Goal: Task Accomplishment & Management: Manage account settings

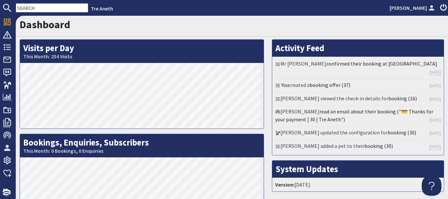
click at [212, 29] on h1 "Dashboard" at bounding box center [232, 24] width 424 height 12
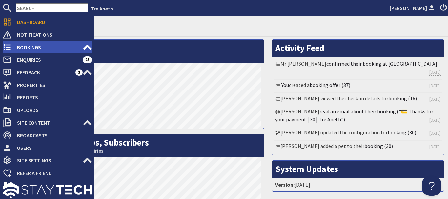
click at [33, 46] on span "Bookings" at bounding box center [47, 47] width 71 height 10
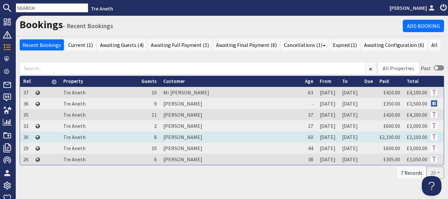
click at [171, 137] on td "[PERSON_NAME]" at bounding box center [231, 137] width 142 height 11
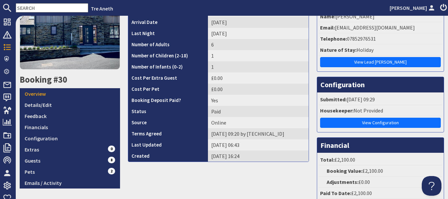
scroll to position [92, 0]
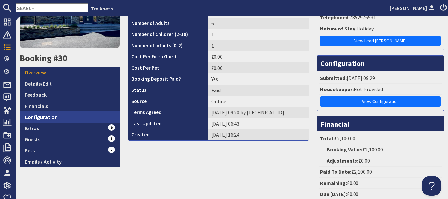
click at [82, 114] on link "Configuration" at bounding box center [70, 117] width 100 height 11
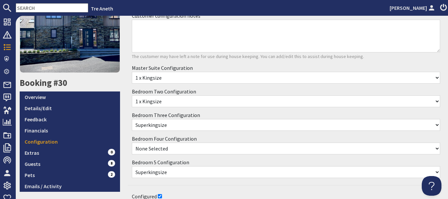
scroll to position [68, 0]
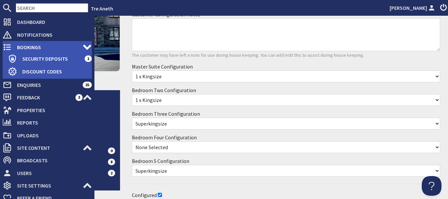
click at [44, 48] on span "Bookings" at bounding box center [47, 47] width 71 height 10
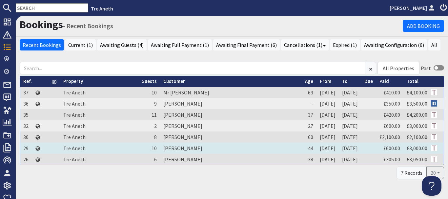
click at [188, 149] on td "[PERSON_NAME]" at bounding box center [231, 148] width 142 height 11
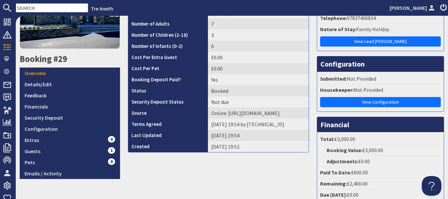
scroll to position [95, 0]
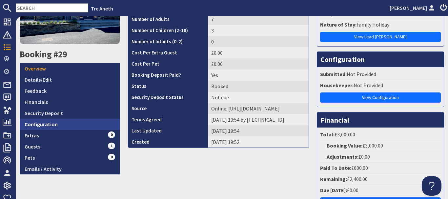
click at [62, 123] on link "Configuration" at bounding box center [70, 124] width 100 height 11
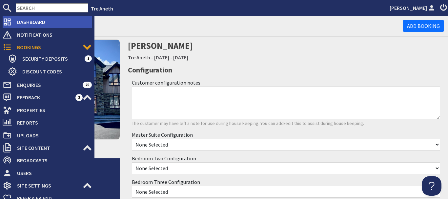
click at [30, 21] on span "Dashboard" at bounding box center [52, 22] width 80 height 10
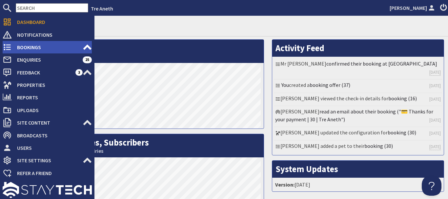
click at [34, 46] on span "Bookings" at bounding box center [47, 47] width 71 height 10
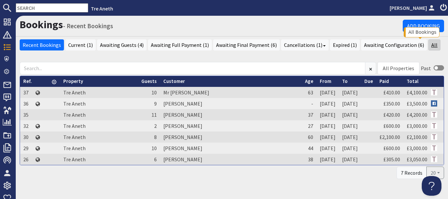
click at [428, 46] on link "All" at bounding box center [434, 44] width 12 height 11
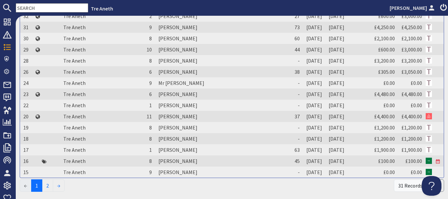
scroll to position [133, 0]
click at [48, 186] on link "2" at bounding box center [47, 185] width 11 height 12
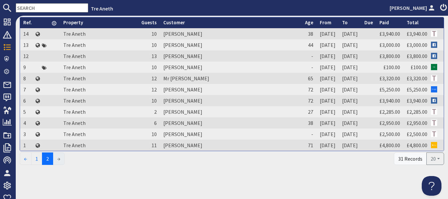
scroll to position [0, 0]
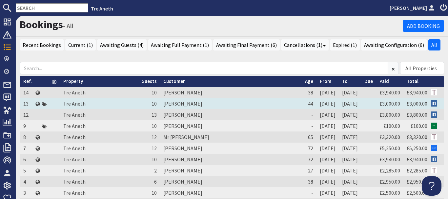
click at [176, 102] on td "[PERSON_NAME]" at bounding box center [231, 103] width 142 height 11
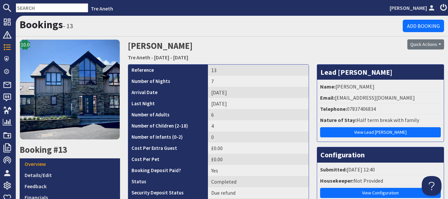
scroll to position [160, 0]
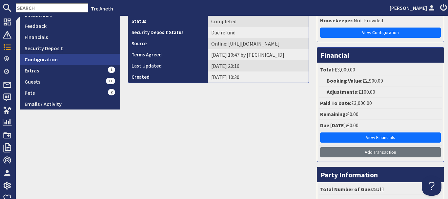
click at [50, 58] on link "Configuration" at bounding box center [70, 59] width 100 height 11
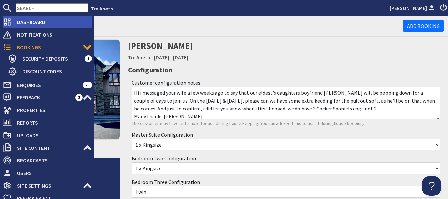
click at [25, 24] on span "Dashboard" at bounding box center [52, 22] width 80 height 10
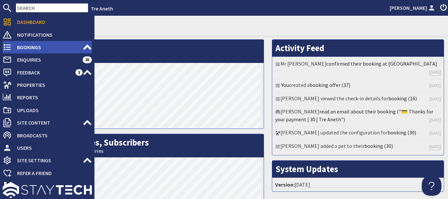
click at [33, 44] on span "Bookings" at bounding box center [47, 47] width 71 height 10
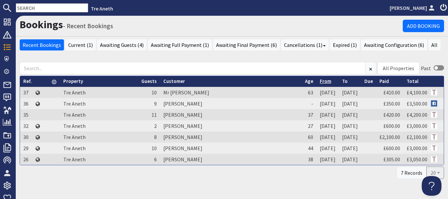
click at [320, 82] on link "From" at bounding box center [325, 81] width 11 height 6
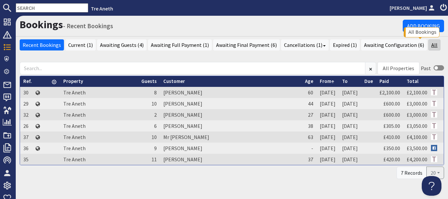
click at [428, 47] on link "All" at bounding box center [434, 44] width 12 height 11
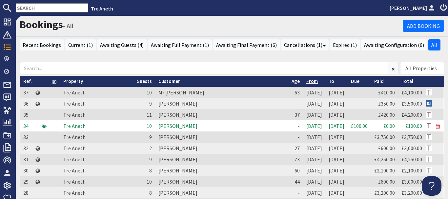
click at [306, 83] on link "From" at bounding box center [311, 81] width 11 height 6
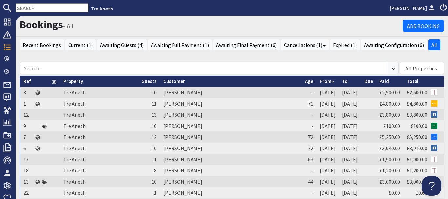
scroll to position [159, 0]
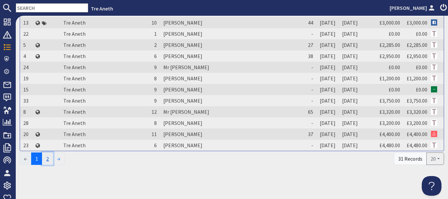
click at [50, 158] on link "2" at bounding box center [47, 159] width 11 height 12
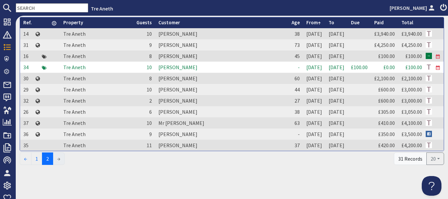
scroll to position [0, 0]
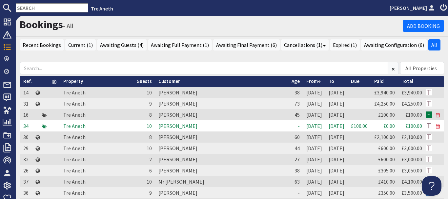
click at [162, 126] on td "Janet Sonpal" at bounding box center [221, 125] width 133 height 11
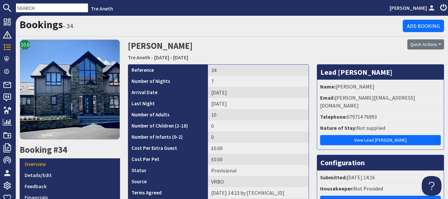
scroll to position [160, 0]
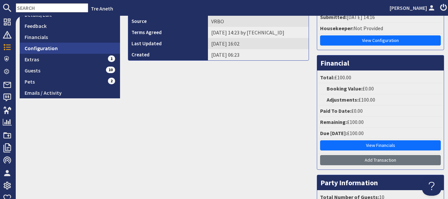
click at [66, 45] on link "Configuration" at bounding box center [70, 48] width 100 height 11
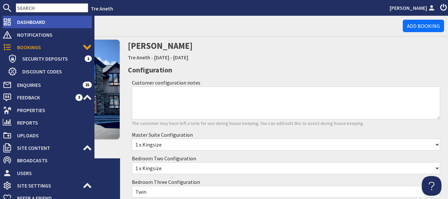
click at [39, 20] on span "Dashboard" at bounding box center [52, 22] width 80 height 10
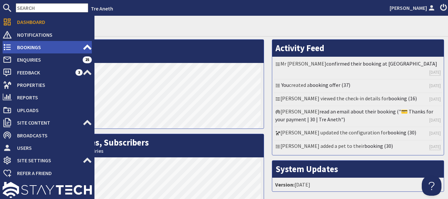
click at [37, 47] on span "Bookings" at bounding box center [47, 47] width 71 height 10
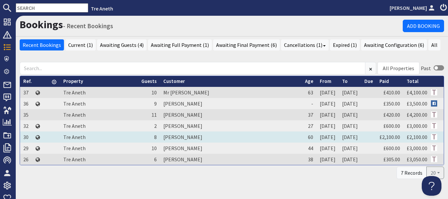
click at [184, 140] on td "[PERSON_NAME]" at bounding box center [231, 137] width 142 height 11
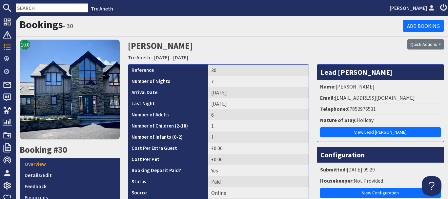
scroll to position [160, 0]
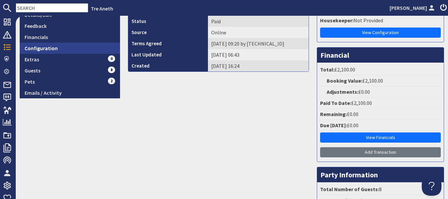
click at [65, 46] on link "Configuration" at bounding box center [70, 48] width 100 height 11
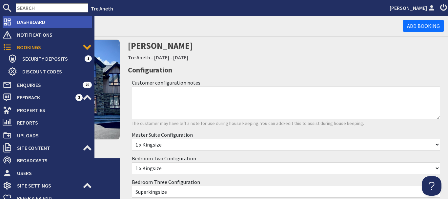
click at [35, 21] on span "Dashboard" at bounding box center [52, 22] width 80 height 10
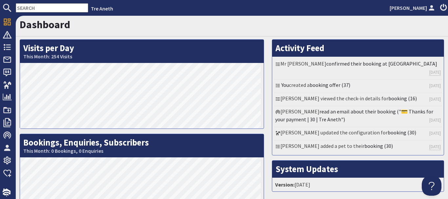
click at [138, 31] on div "Dashboard" at bounding box center [232, 26] width 432 height 21
